Goal: Check status: Check status

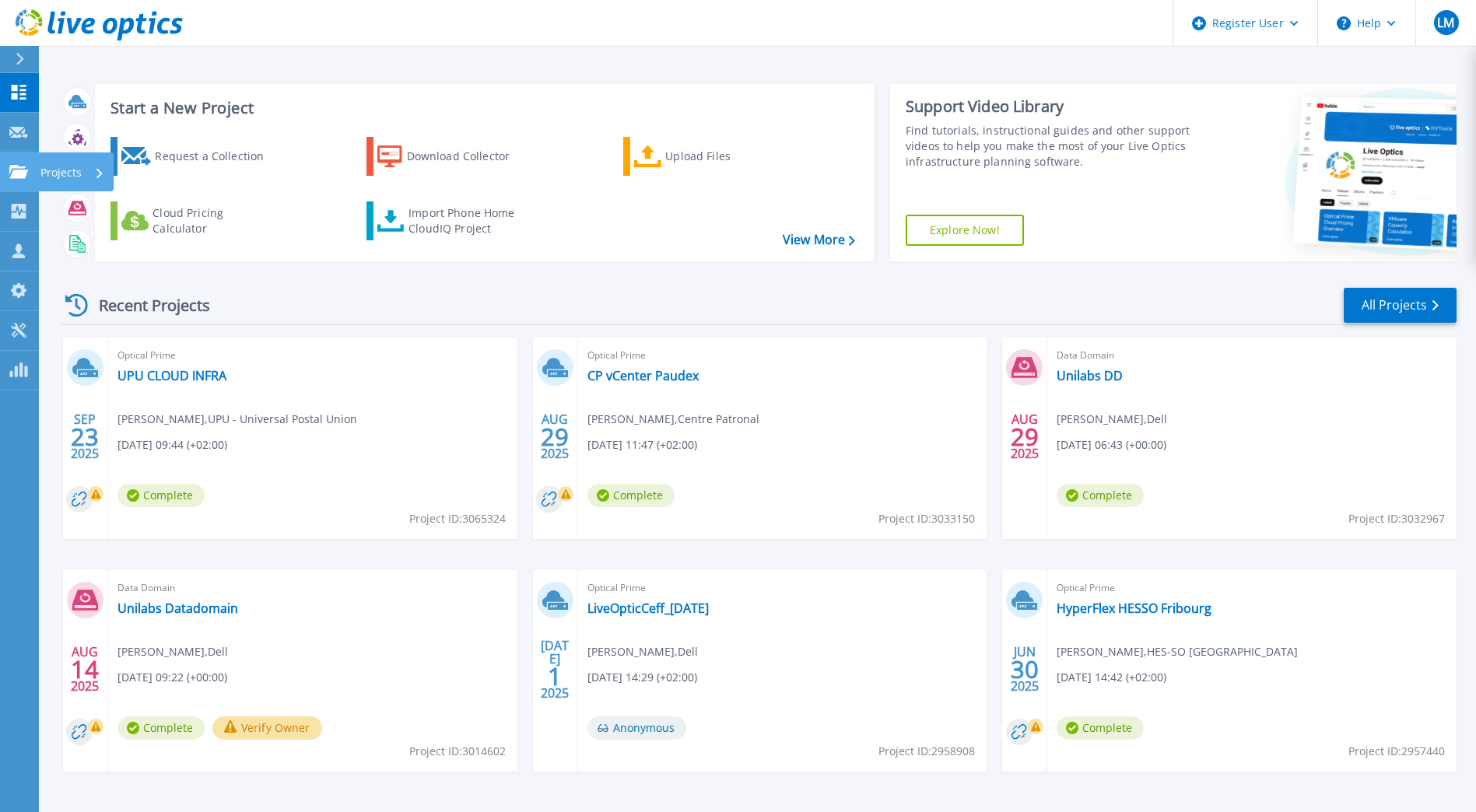
click at [24, 175] on icon at bounding box center [19, 171] width 19 height 13
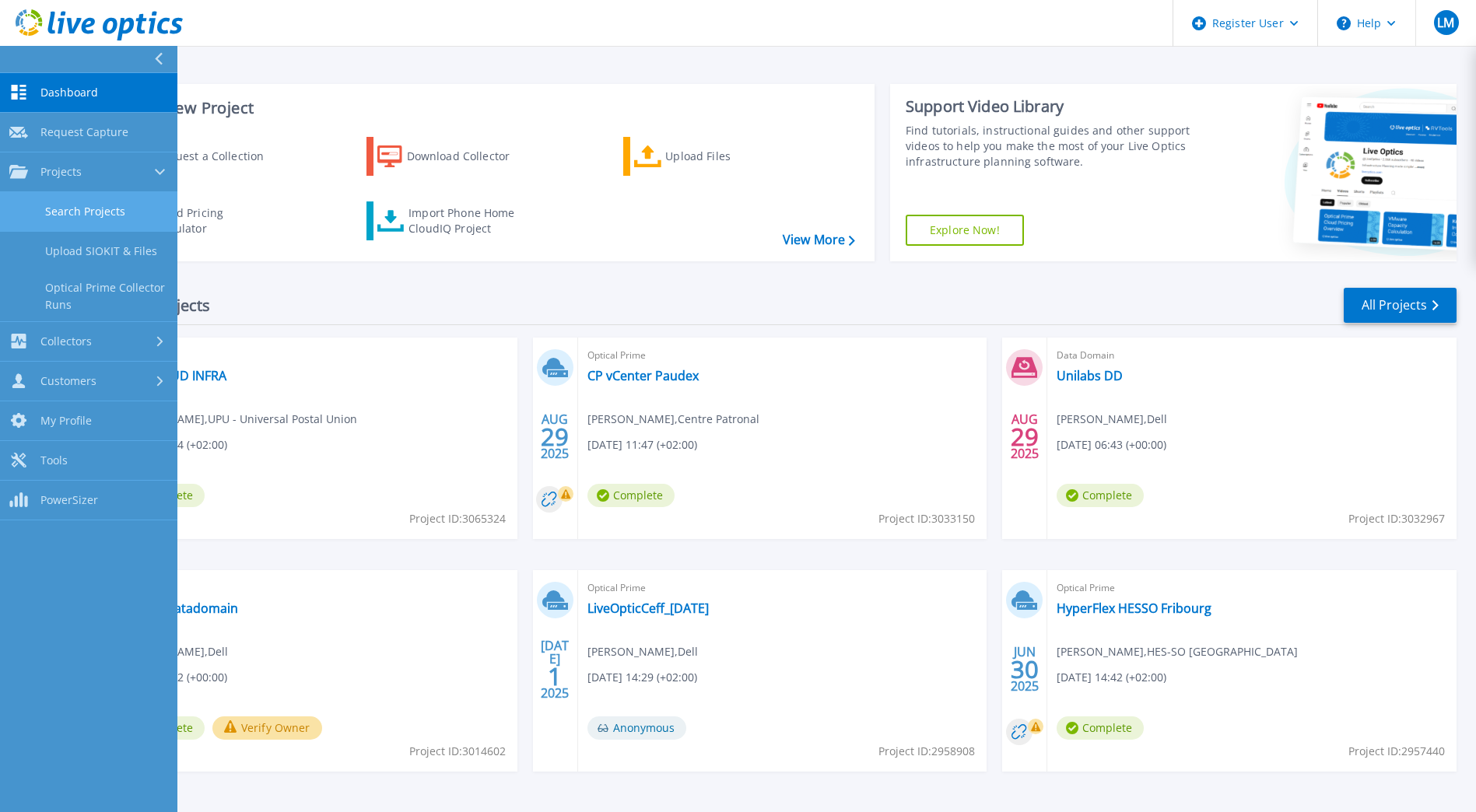
click at [125, 213] on link "Search Projects" at bounding box center [88, 212] width 177 height 39
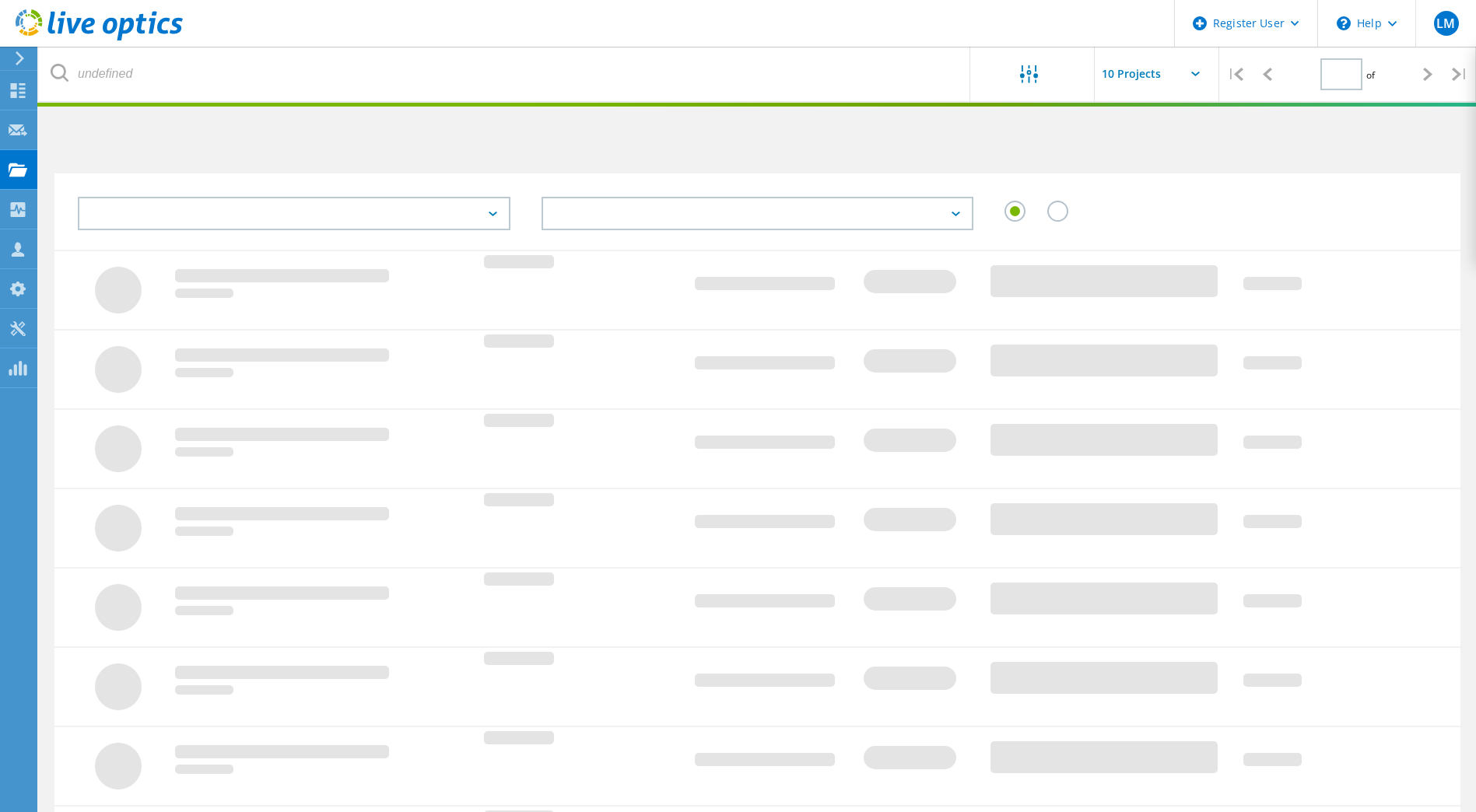
type input "1"
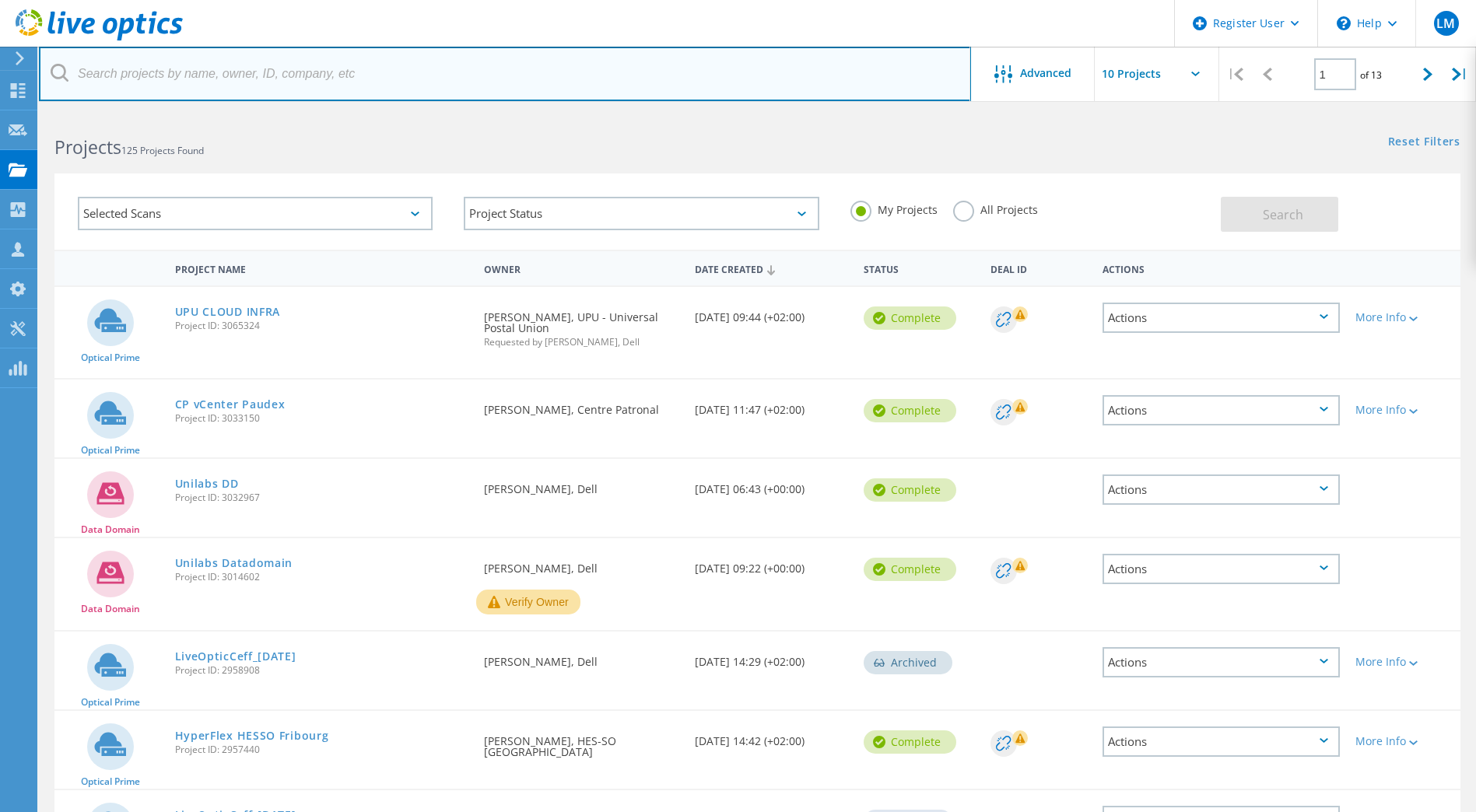
click at [405, 75] on input "text" at bounding box center [505, 74] width 932 height 55
paste input "2957440"
type input "2957440"
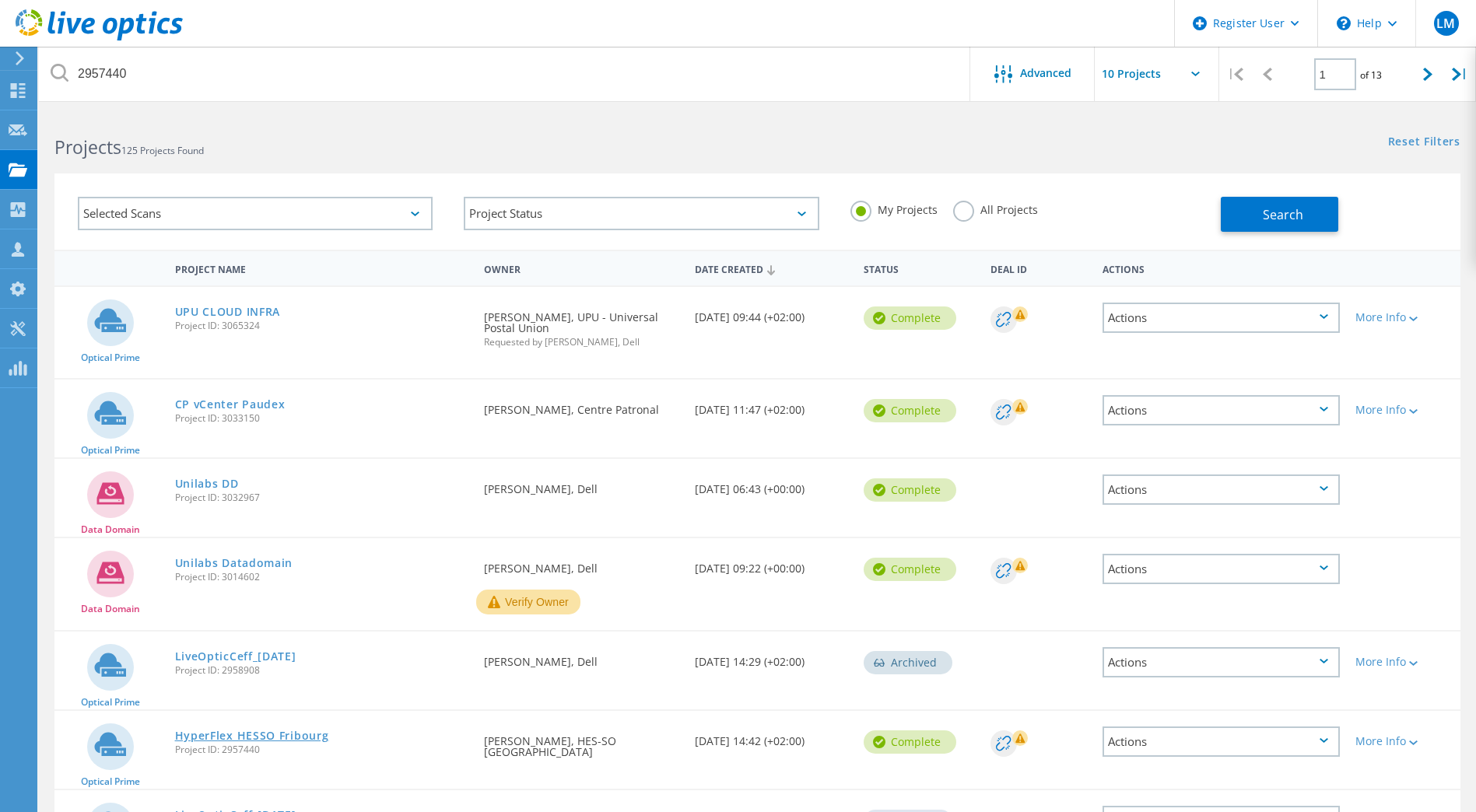
click at [290, 741] on link "HyperFlex HESSO Fribourg" at bounding box center [252, 735] width 154 height 11
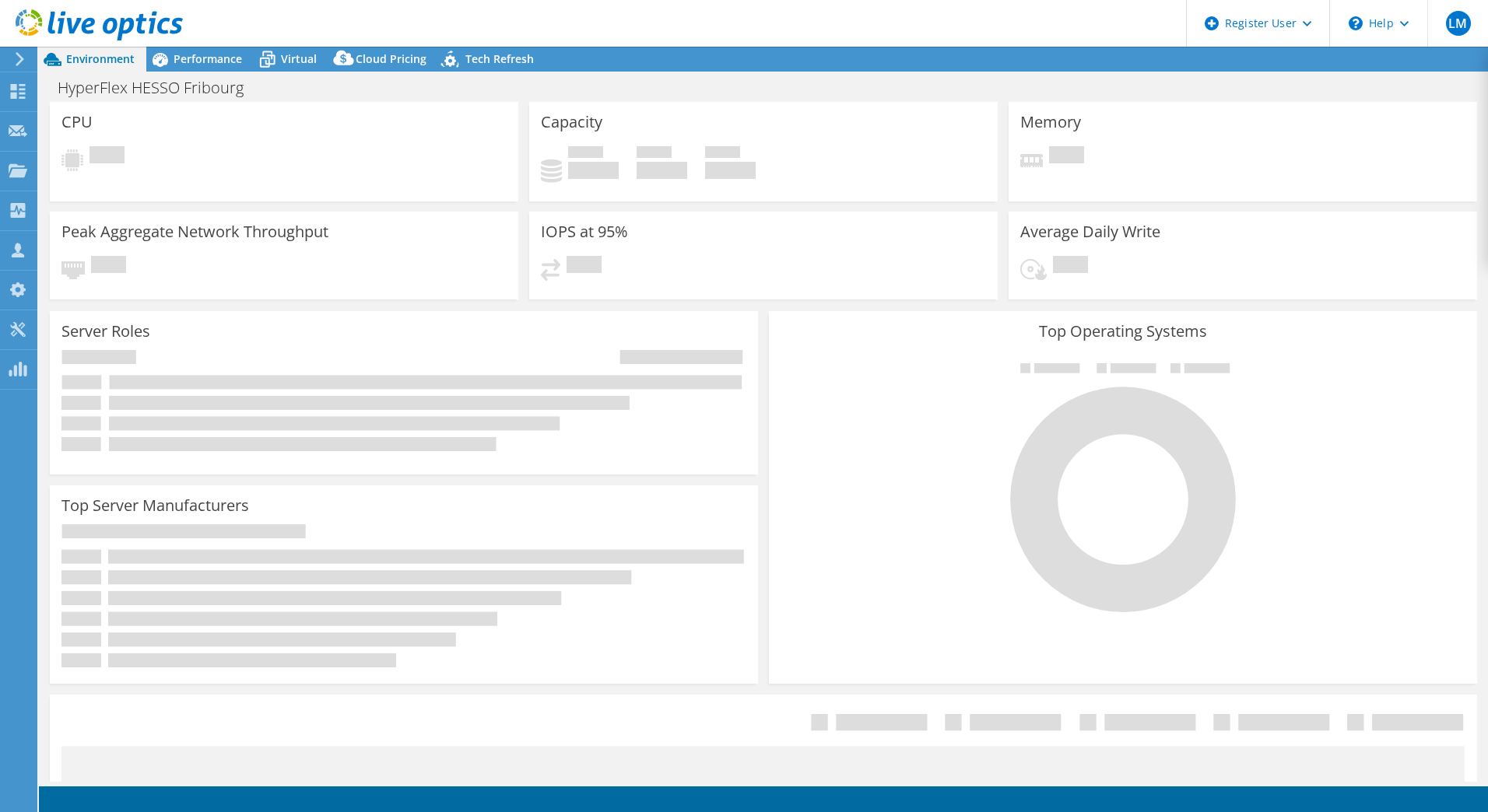
select select "EUFrankfurt"
select select "CHF"
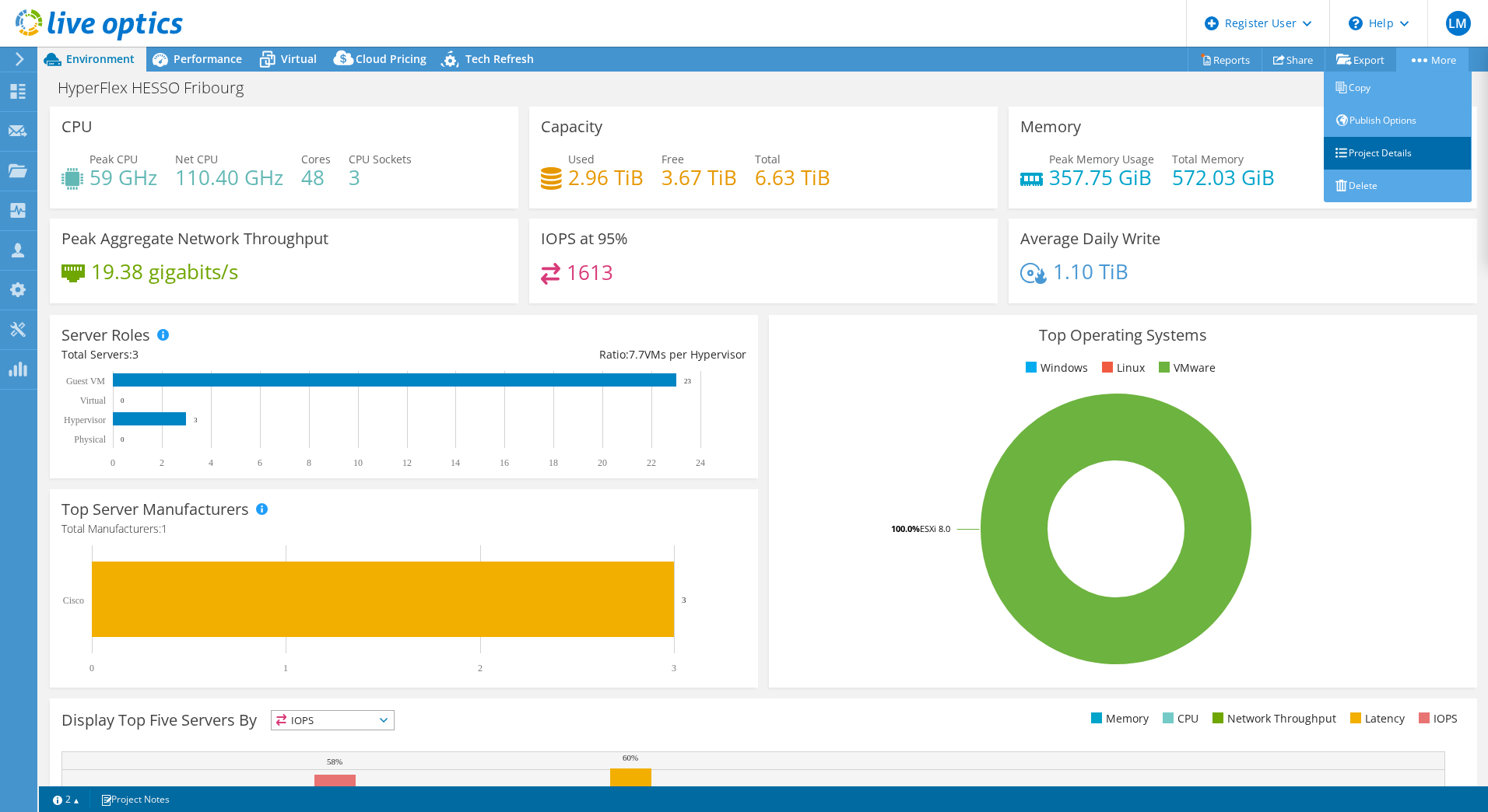
click at [1386, 153] on link "Project Details" at bounding box center [1397, 153] width 148 height 32
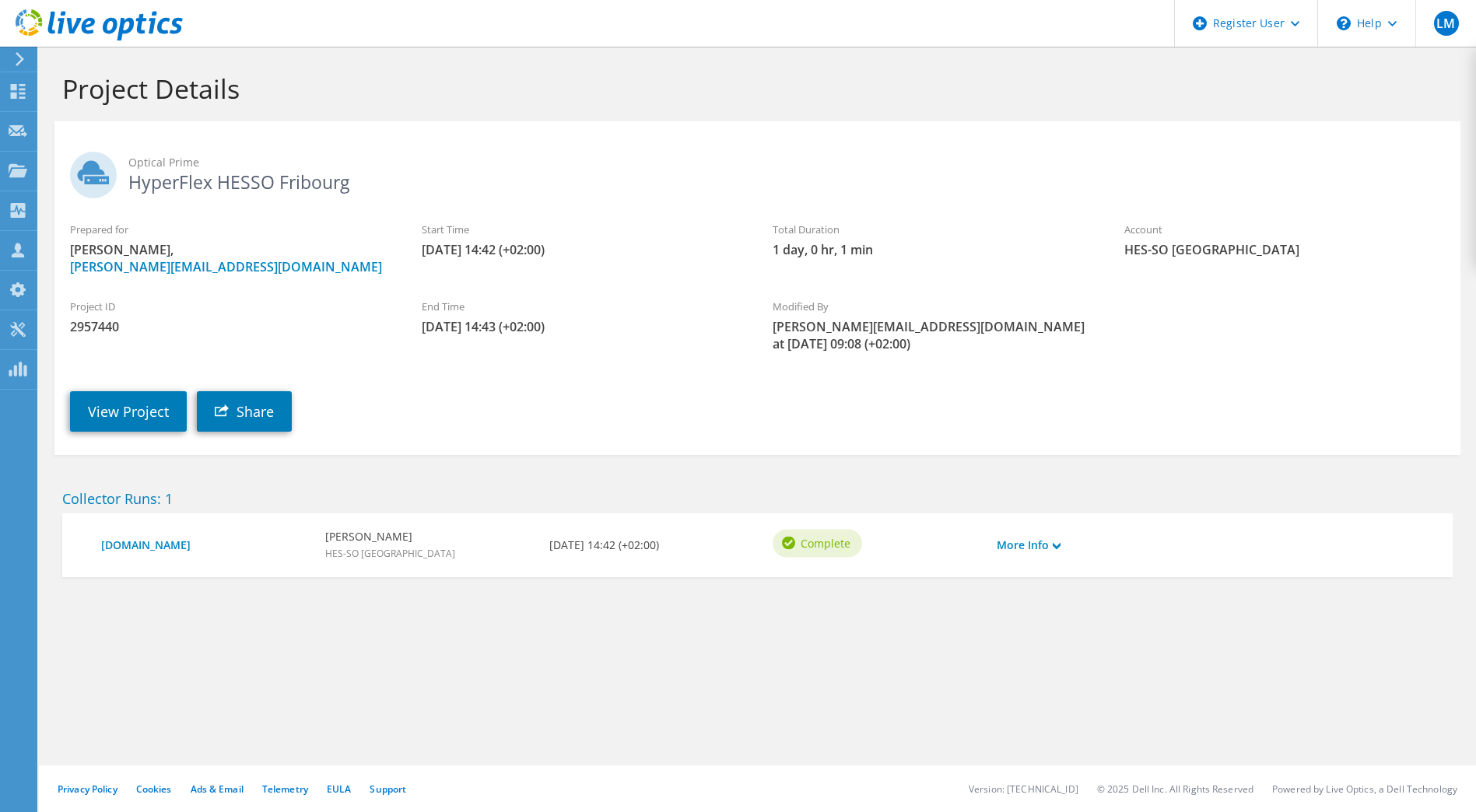
drag, startPoint x: 98, startPoint y: 324, endPoint x: 96, endPoint y: 332, distance: 8.2
click at [96, 327] on span "2957440" at bounding box center [230, 327] width 321 height 17
click at [96, 332] on span "2957440" at bounding box center [230, 327] width 321 height 17
click at [94, 332] on span "2957440" at bounding box center [230, 327] width 321 height 17
copy span "2957440"
